Goal: Task Accomplishment & Management: Manage account settings

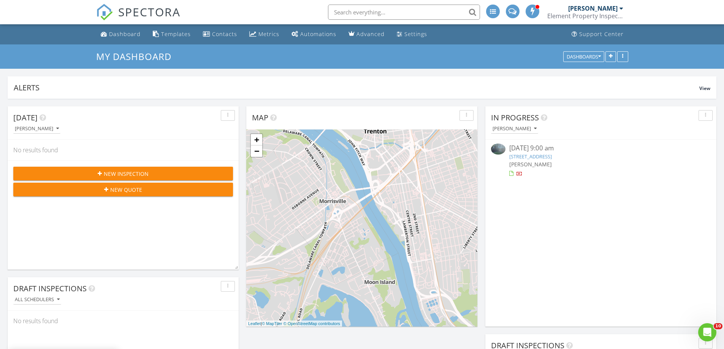
click at [552, 157] on link "[STREET_ADDRESS]" at bounding box center [531, 156] width 43 height 7
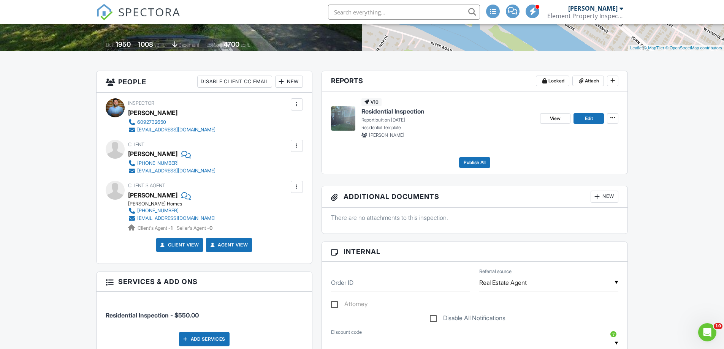
click at [290, 86] on div "New" at bounding box center [289, 82] width 28 height 12
click at [291, 124] on li "Client's Agent" at bounding box center [316, 123] width 75 height 19
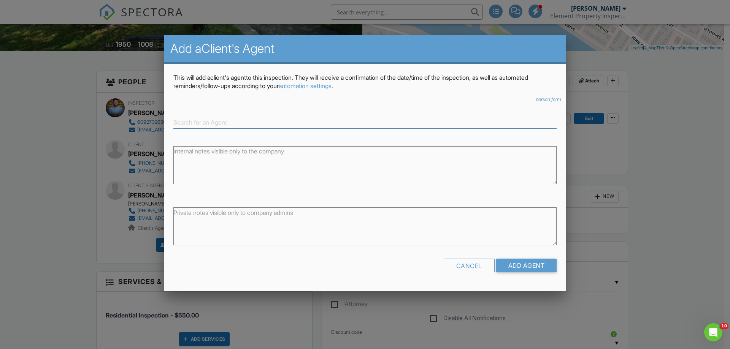
click at [198, 123] on input at bounding box center [364, 122] width 383 height 13
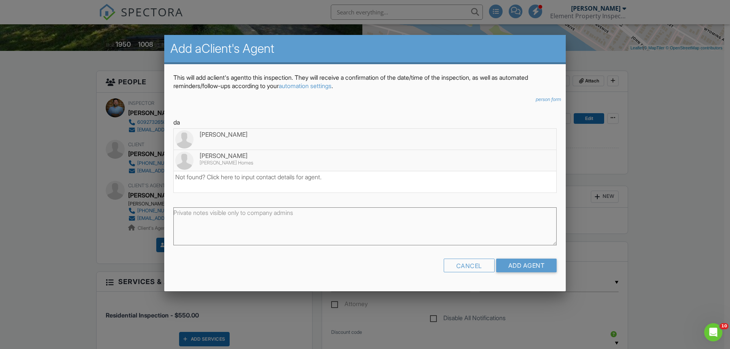
click at [219, 153] on div "Danielle Belly" at bounding box center [364, 156] width 379 height 8
type input "Danielle Belly"
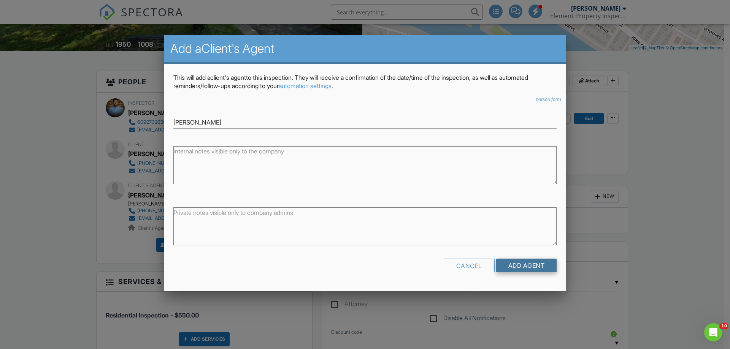
click at [521, 267] on input "Add Agent" at bounding box center [526, 266] width 61 height 14
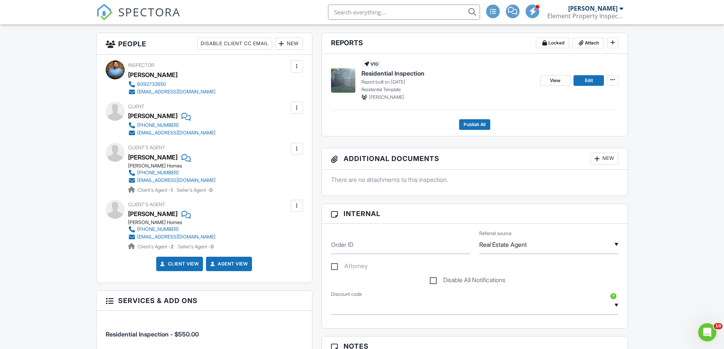
scroll to position [380, 0]
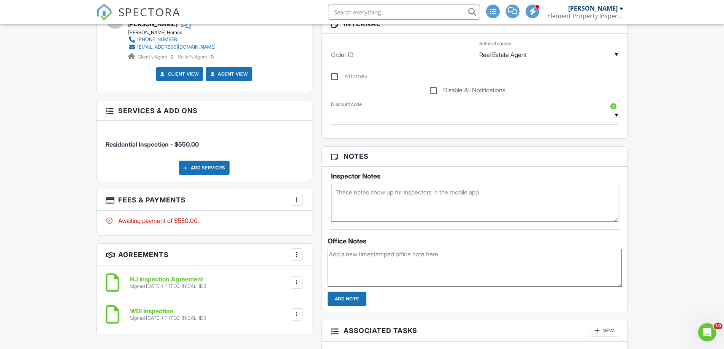
click at [211, 206] on h3 "Fees & Payments More Edit Fees & Payments Add Services View Invoice Paid In Full" at bounding box center [205, 200] width 216 height 22
click at [294, 202] on div at bounding box center [297, 200] width 8 height 8
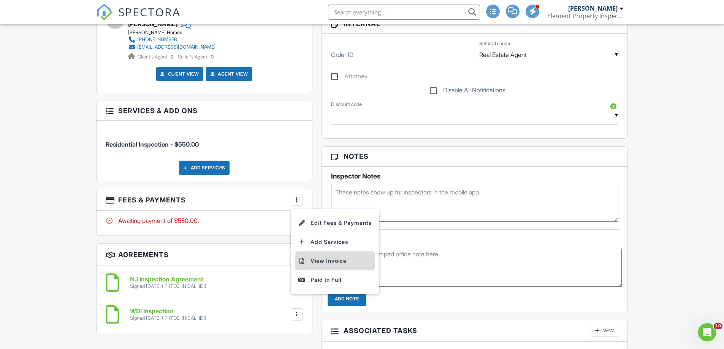
click at [324, 260] on li "View Invoice" at bounding box center [334, 261] width 79 height 19
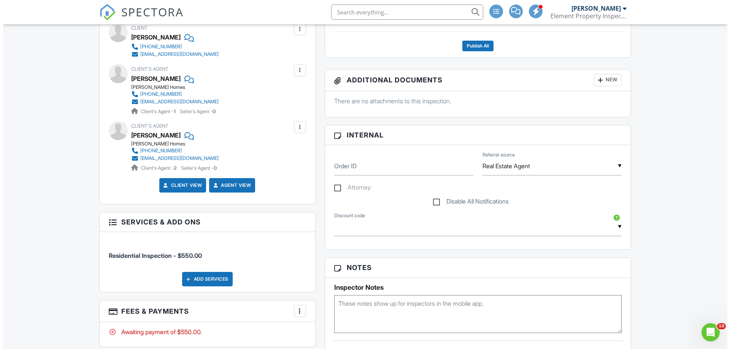
scroll to position [228, 0]
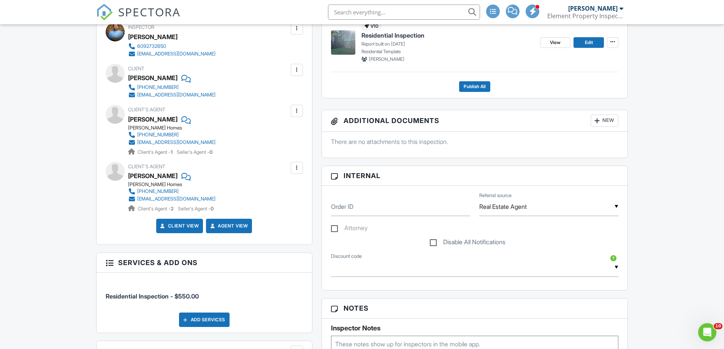
click at [297, 72] on div at bounding box center [297, 70] width 8 height 8
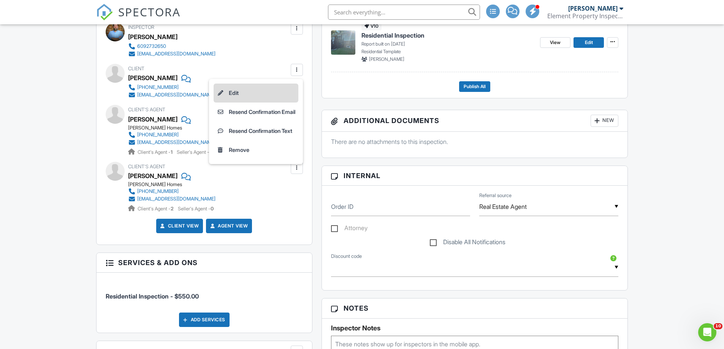
click at [243, 97] on li "Edit" at bounding box center [256, 93] width 85 height 19
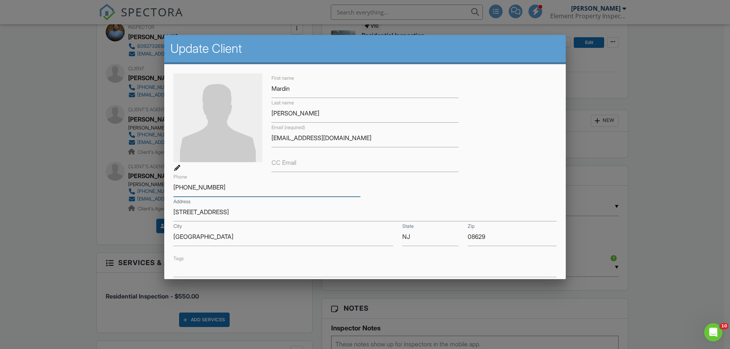
drag, startPoint x: 239, startPoint y: 187, endPoint x: 151, endPoint y: 188, distance: 88.2
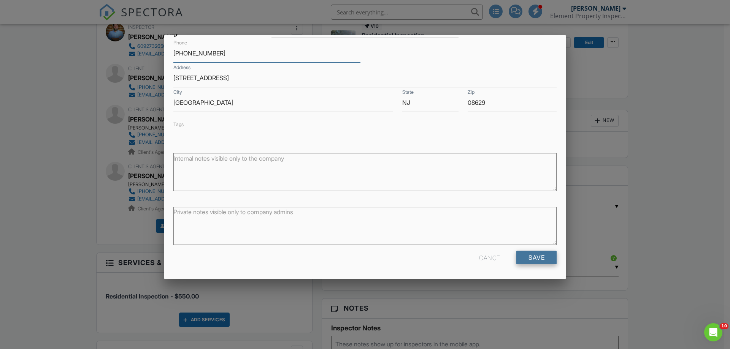
type input "732-934-8041"
click at [545, 261] on input "Save" at bounding box center [536, 258] width 40 height 14
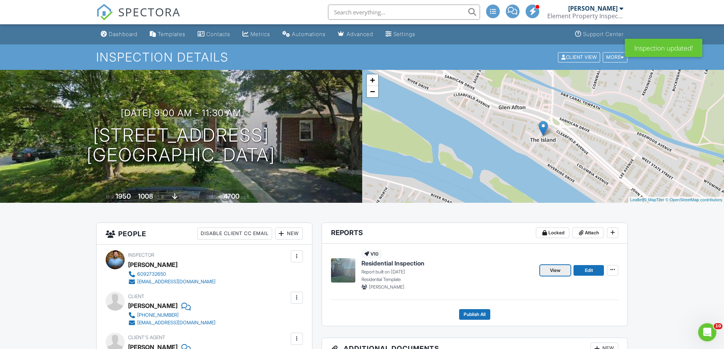
click at [560, 271] on span "View" at bounding box center [555, 271] width 11 height 8
